Goal: Navigation & Orientation: Find specific page/section

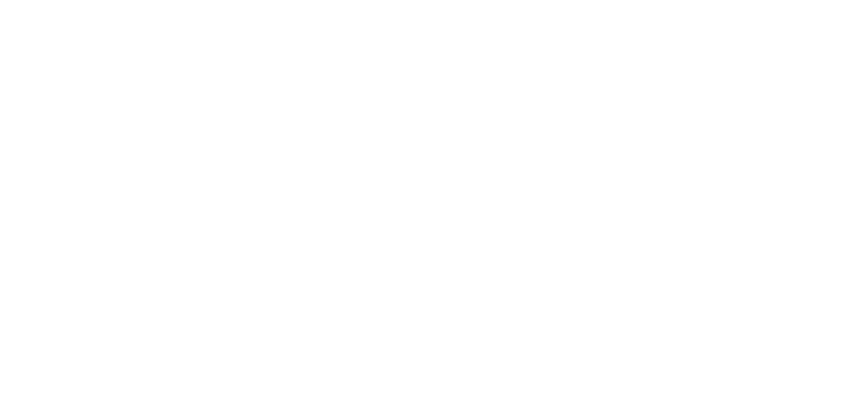
click at [215, 170] on body at bounding box center [433, 208] width 867 height 416
